Goal: Task Accomplishment & Management: Use online tool/utility

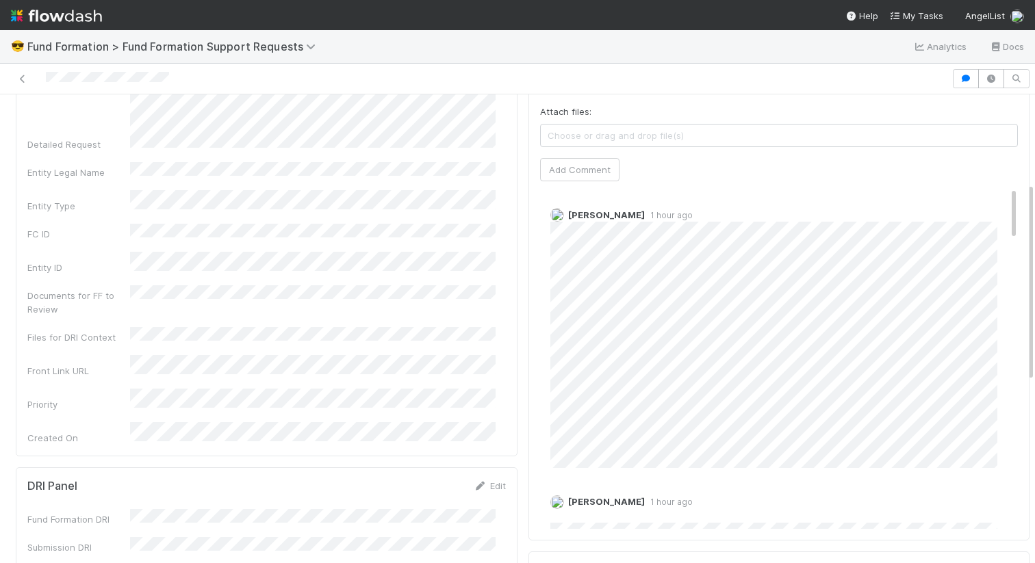
scroll to position [218, 0]
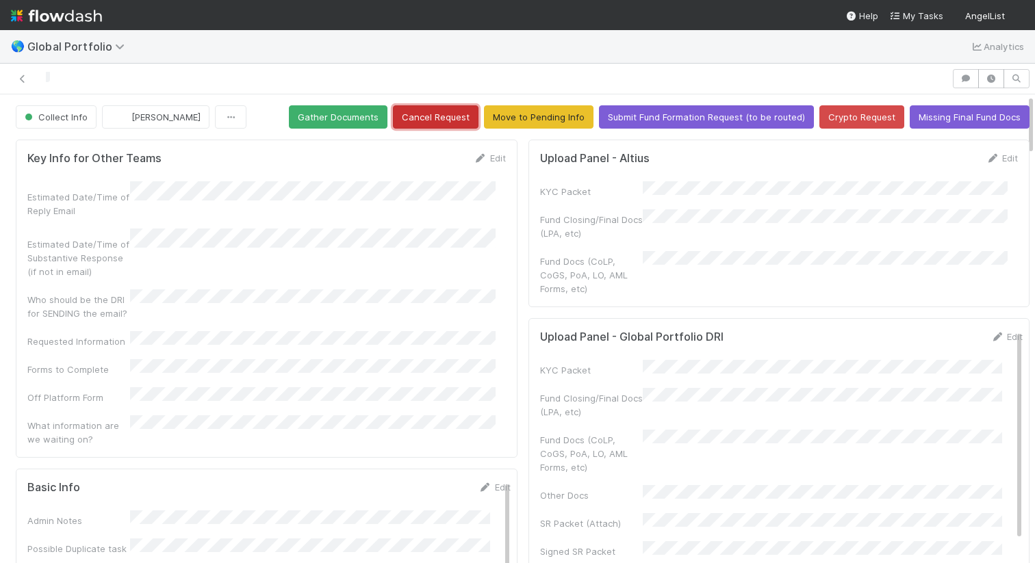
click at [451, 118] on button "Cancel Request" at bounding box center [436, 116] width 86 height 23
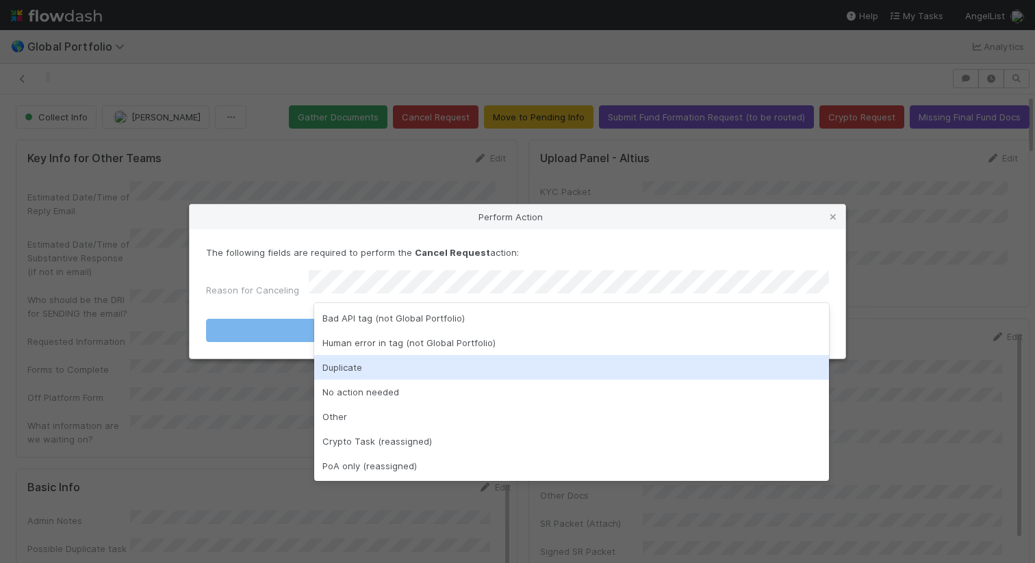
click at [440, 362] on div "Duplicate" at bounding box center [571, 367] width 515 height 25
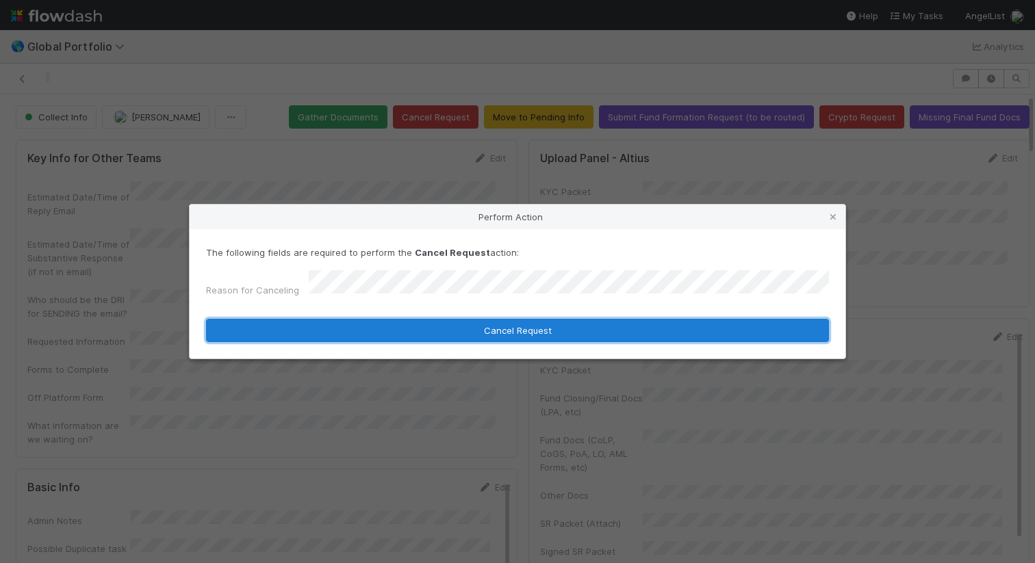
click at [469, 331] on button "Cancel Request" at bounding box center [517, 330] width 623 height 23
